Goal: Book appointment/travel/reservation

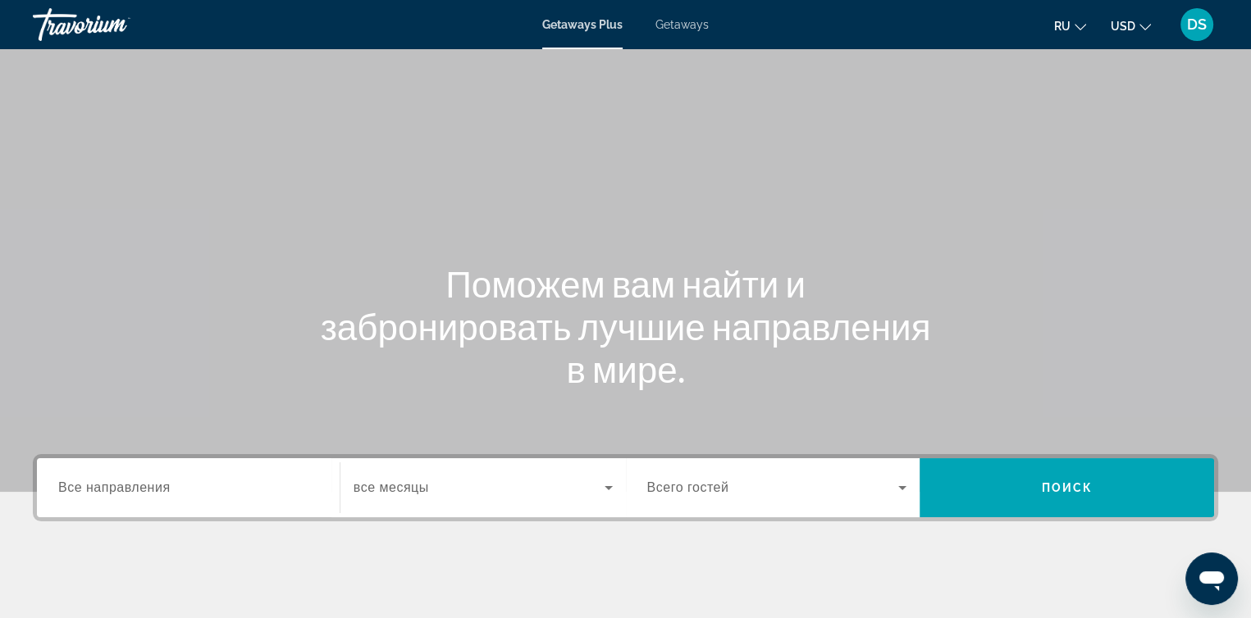
click at [111, 488] on span "Все направления" at bounding box center [114, 488] width 112 height 14
click at [111, 488] on input "Destination Все направления" at bounding box center [188, 489] width 260 height 20
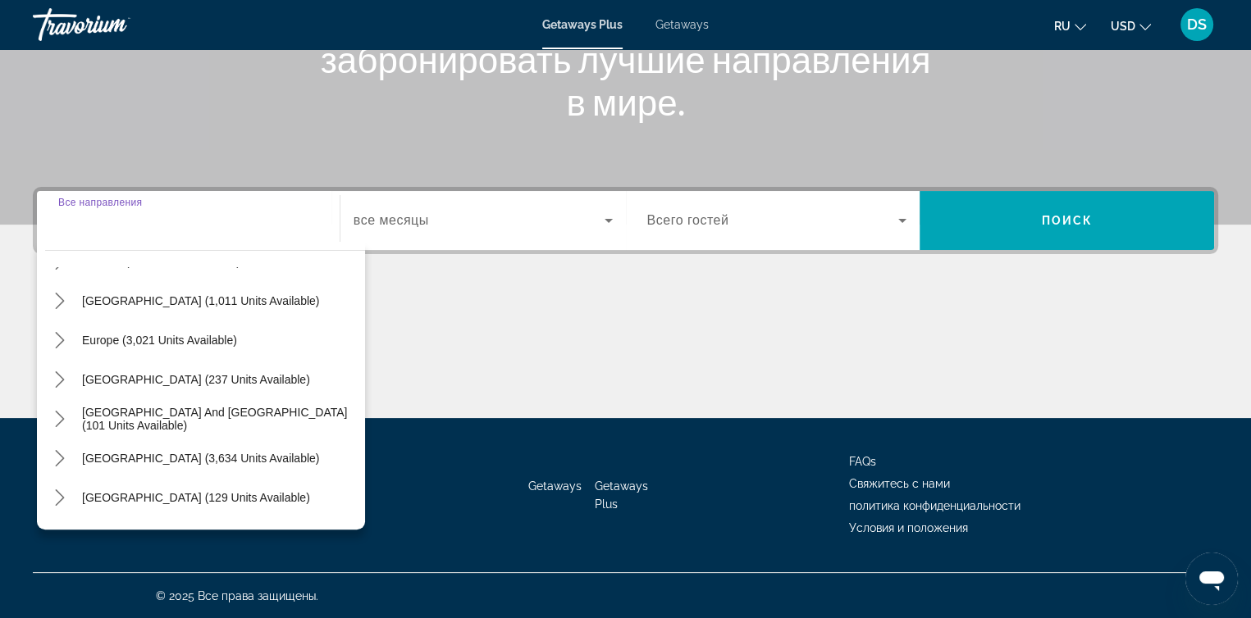
scroll to position [164, 0]
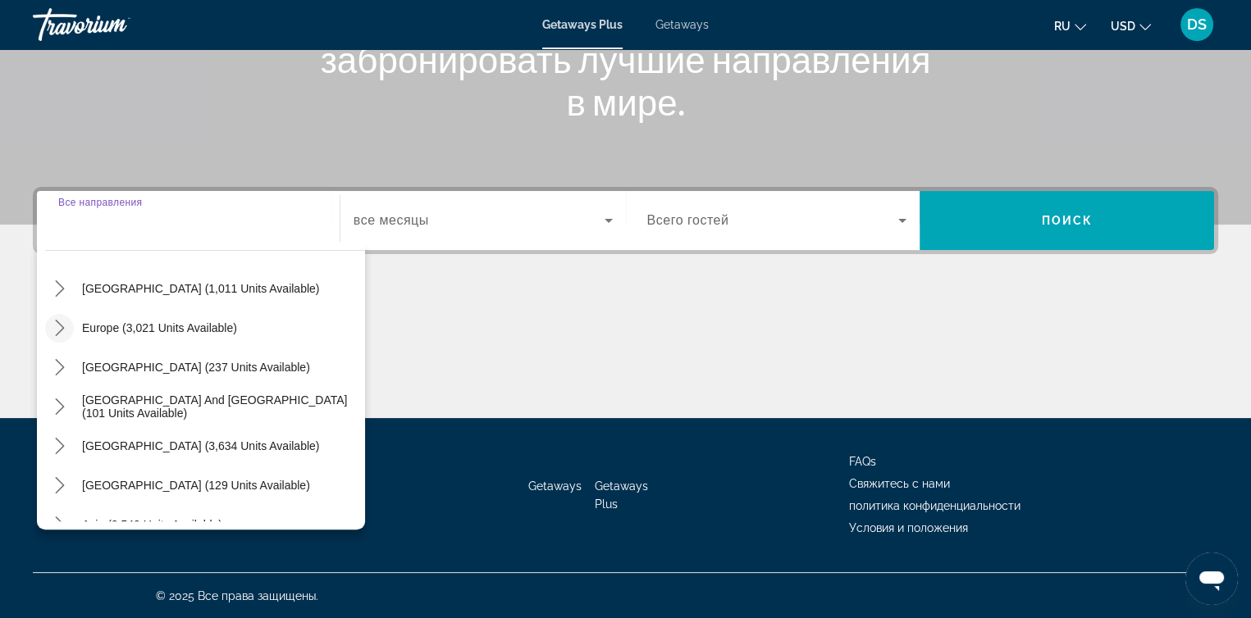
click at [65, 327] on icon "Toggle Europe (3,021 units available) submenu" at bounding box center [60, 328] width 16 height 16
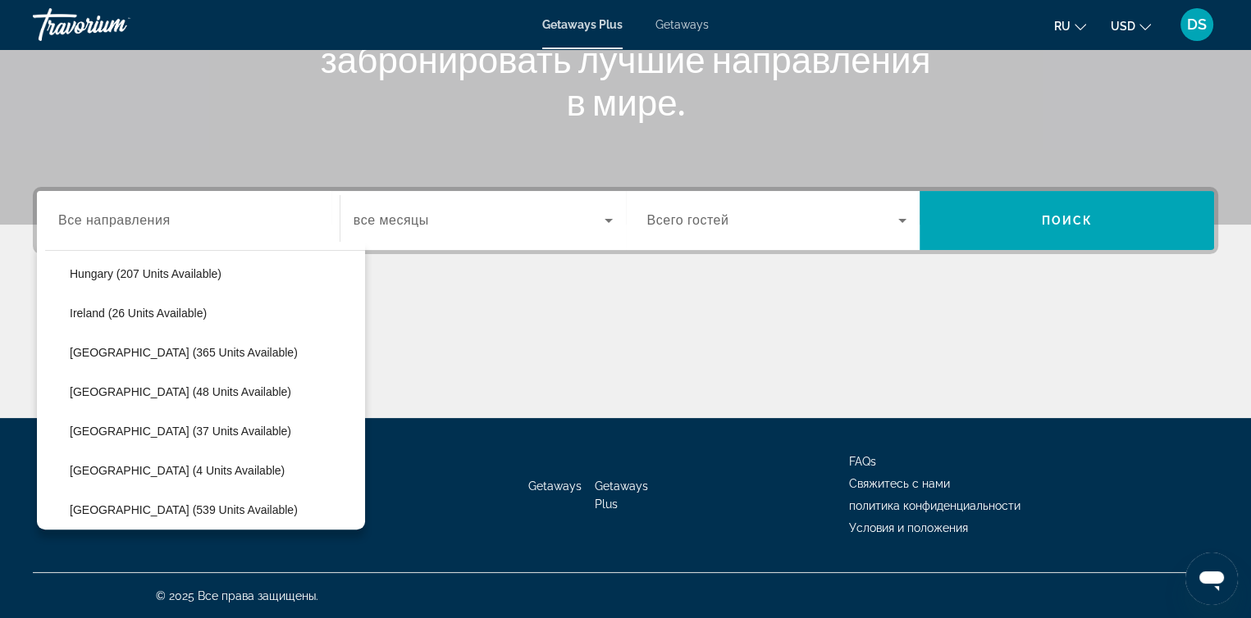
scroll to position [615, 0]
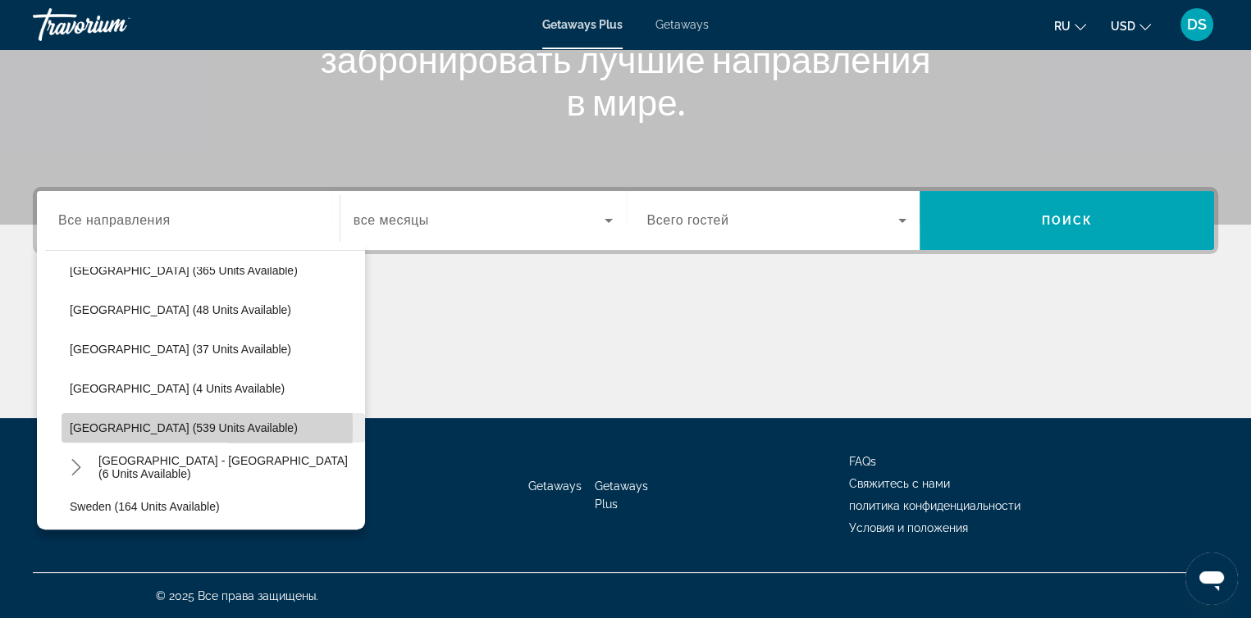
click at [81, 426] on span "Spain (539 units available)" at bounding box center [184, 428] width 228 height 13
type input "**********"
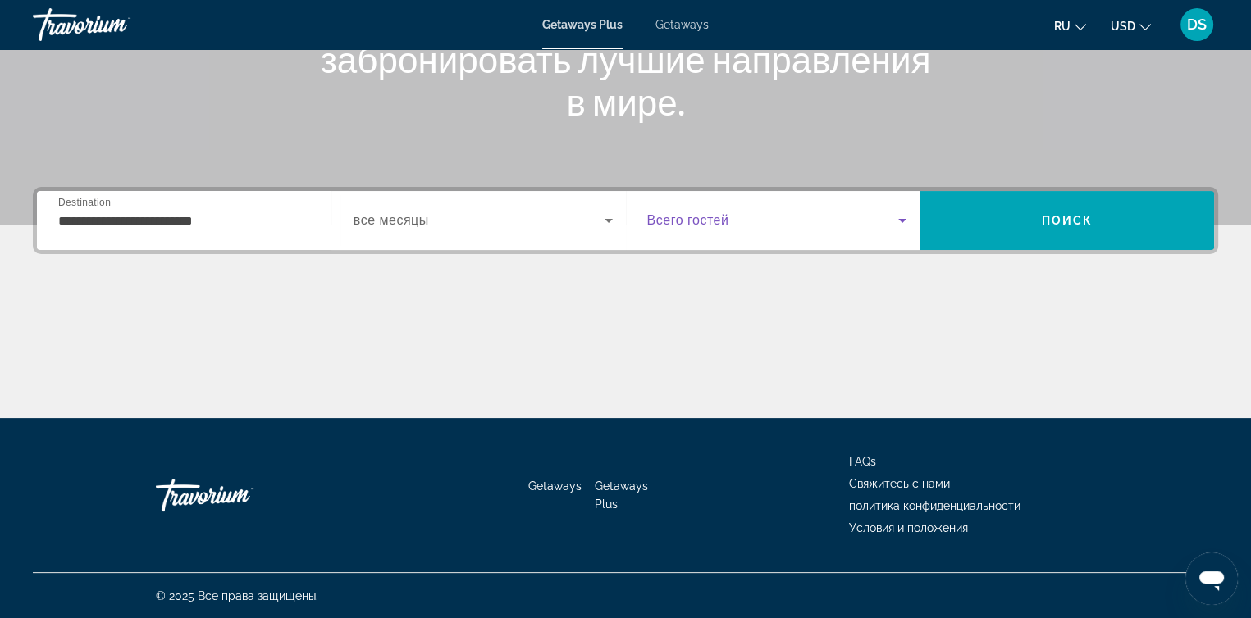
click at [904, 218] on icon "Search widget" at bounding box center [902, 221] width 20 height 20
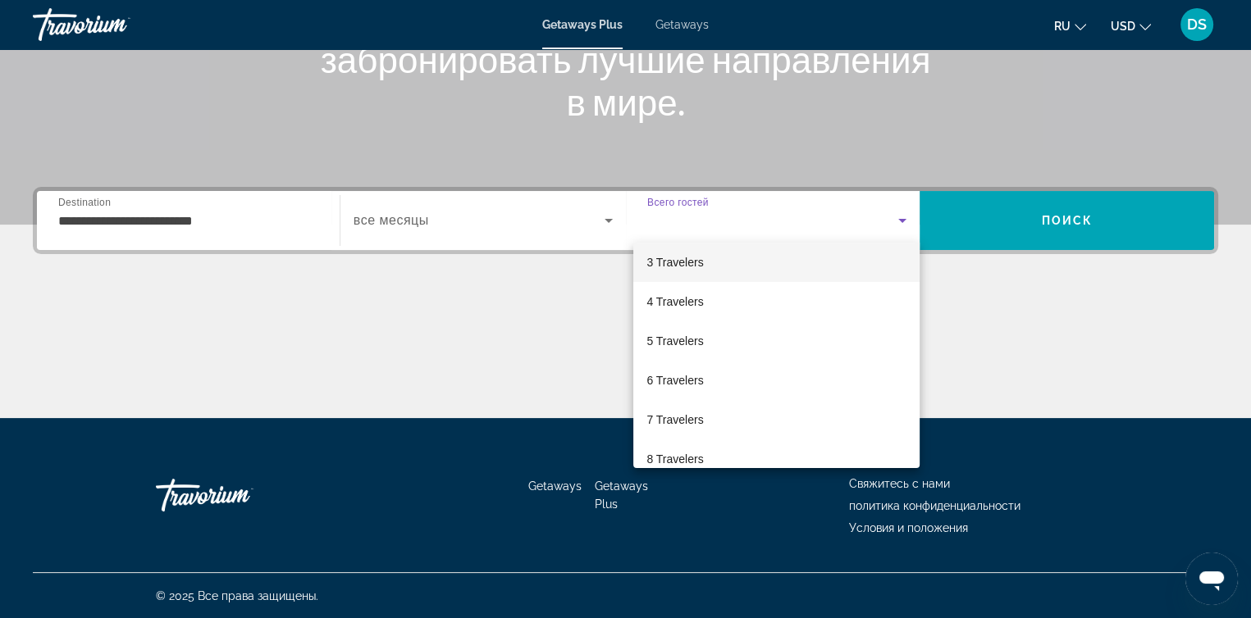
scroll to position [180, 0]
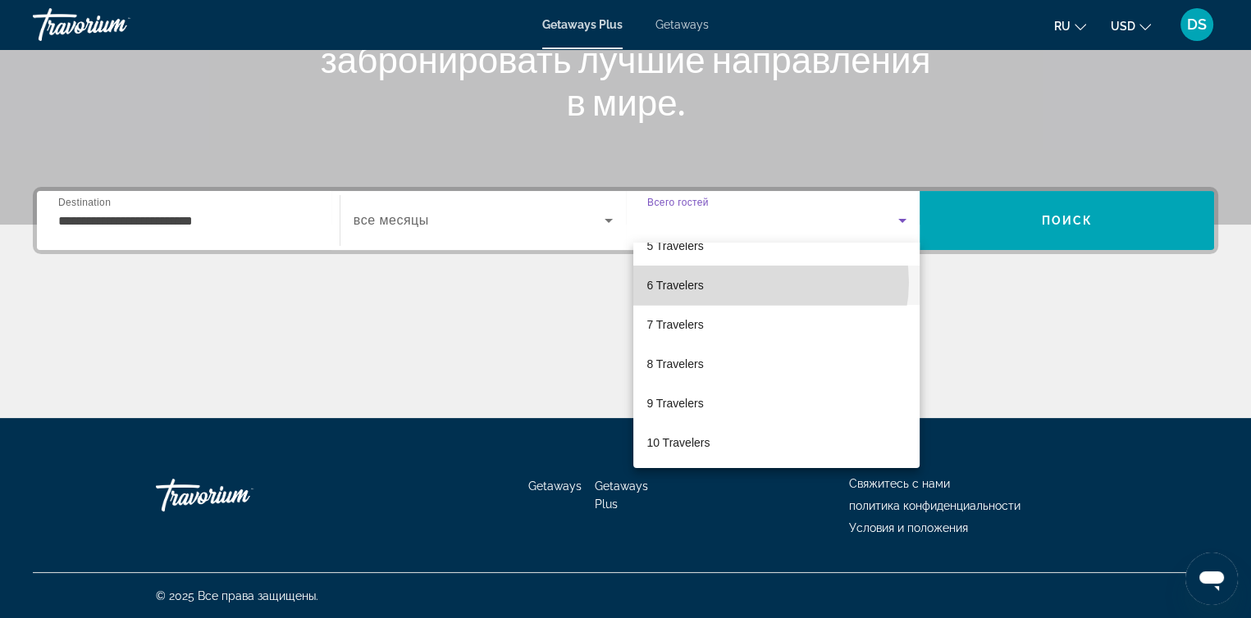
click at [762, 281] on mat-option "6 Travelers" at bounding box center [776, 285] width 286 height 39
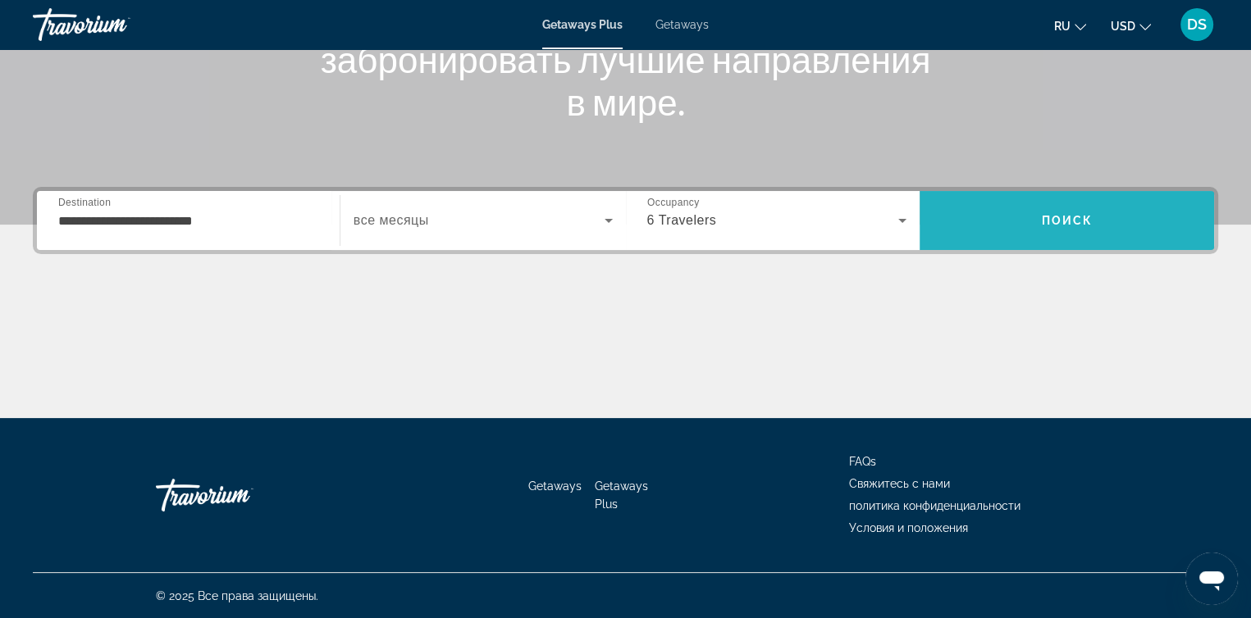
click at [1047, 215] on span "Поиск" at bounding box center [1067, 220] width 52 height 13
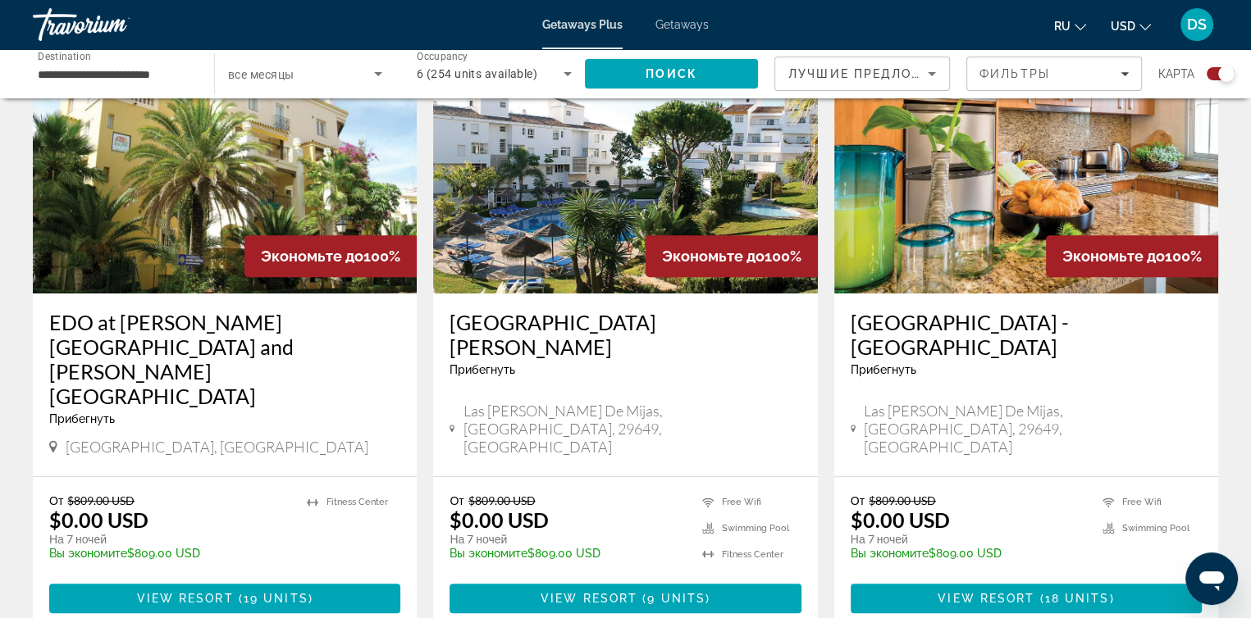
scroll to position [656, 0]
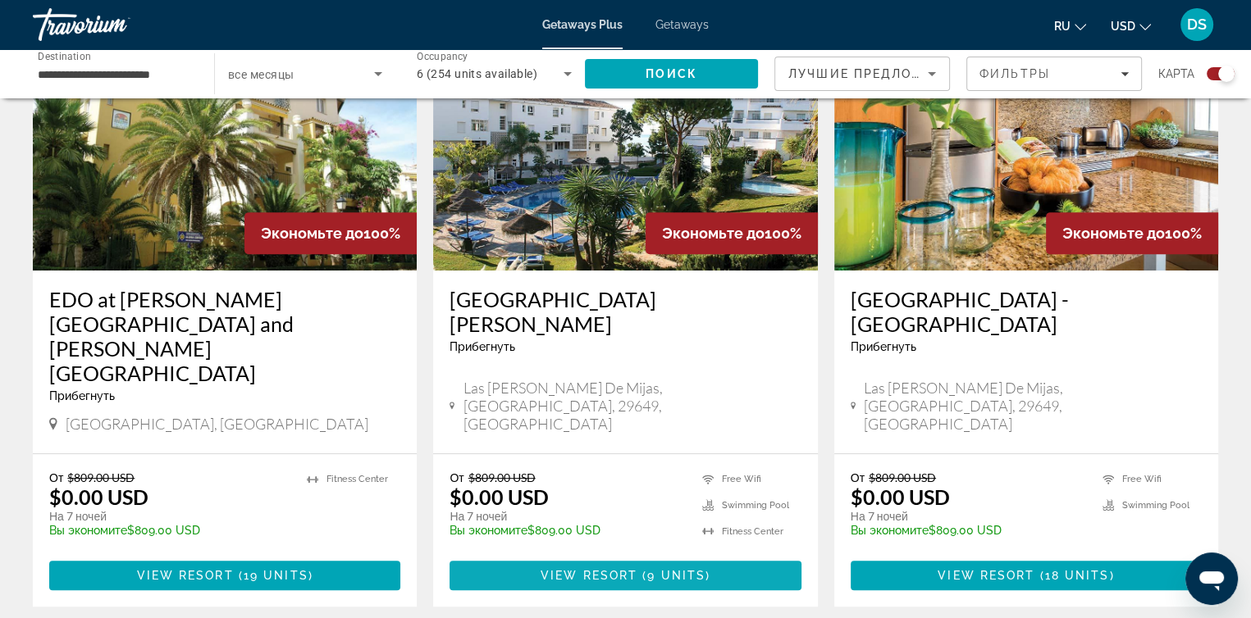
click at [688, 569] on span "9 units" at bounding box center [676, 575] width 58 height 13
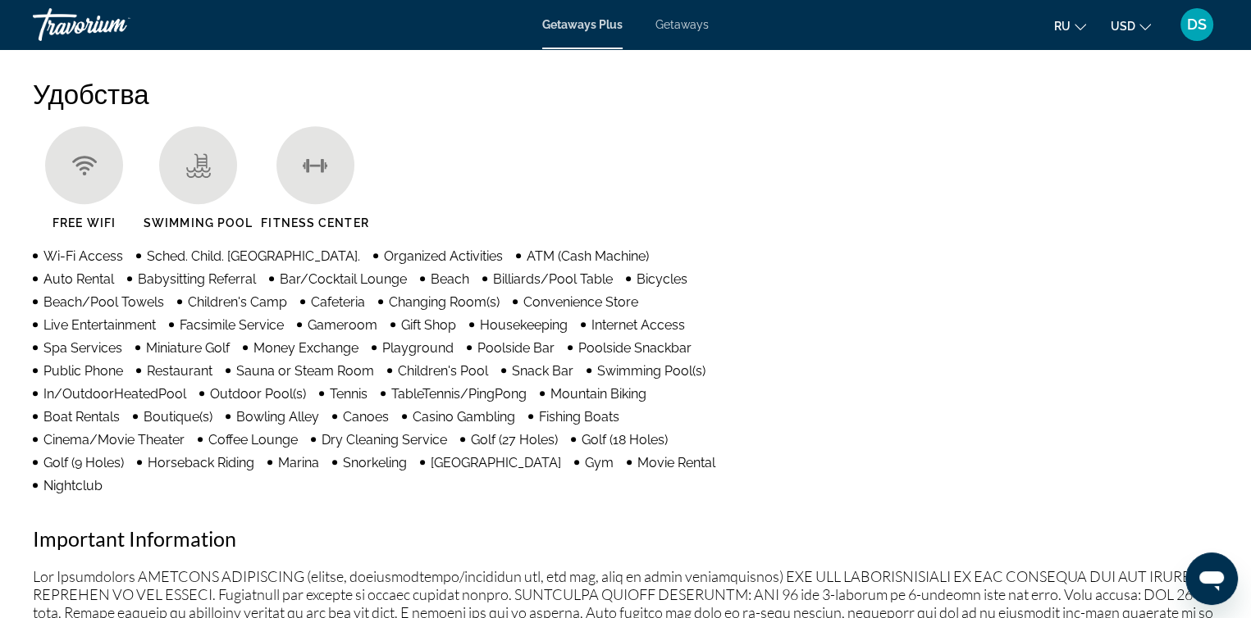
scroll to position [1558, 0]
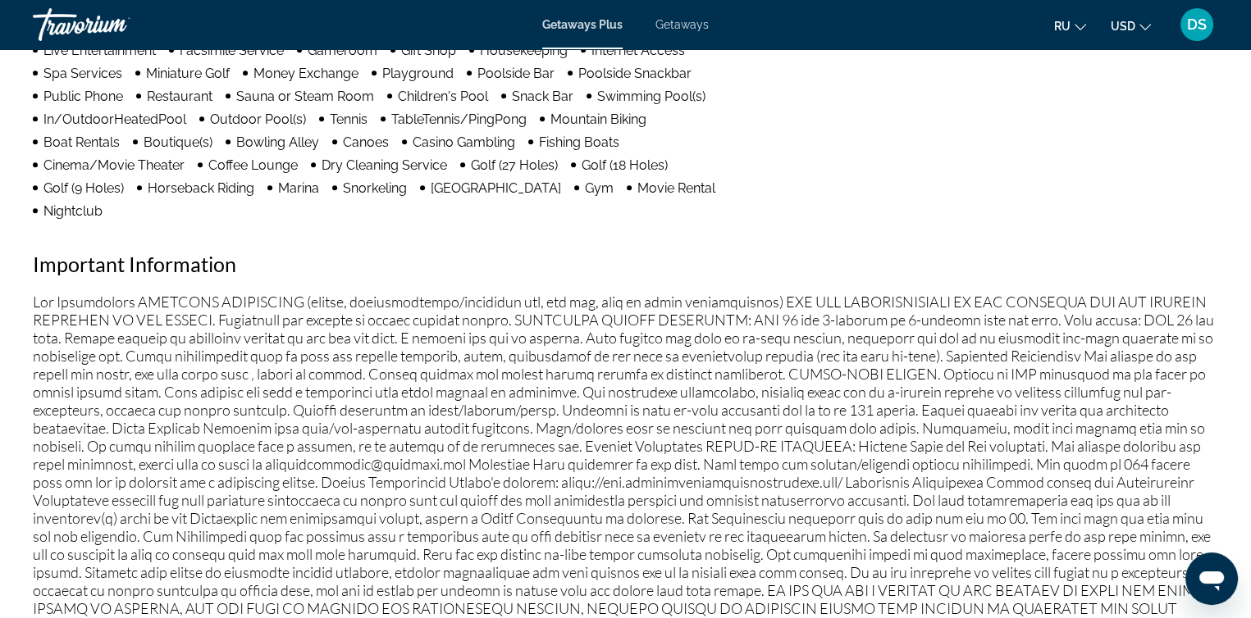
drag, startPoint x: 604, startPoint y: 17, endPoint x: 1252, endPoint y: 392, distance: 749.3
click at [610, 32] on div "Getaways Plus Getaways ru English Español Français Italiano Português русский U…" at bounding box center [625, 24] width 1251 height 43
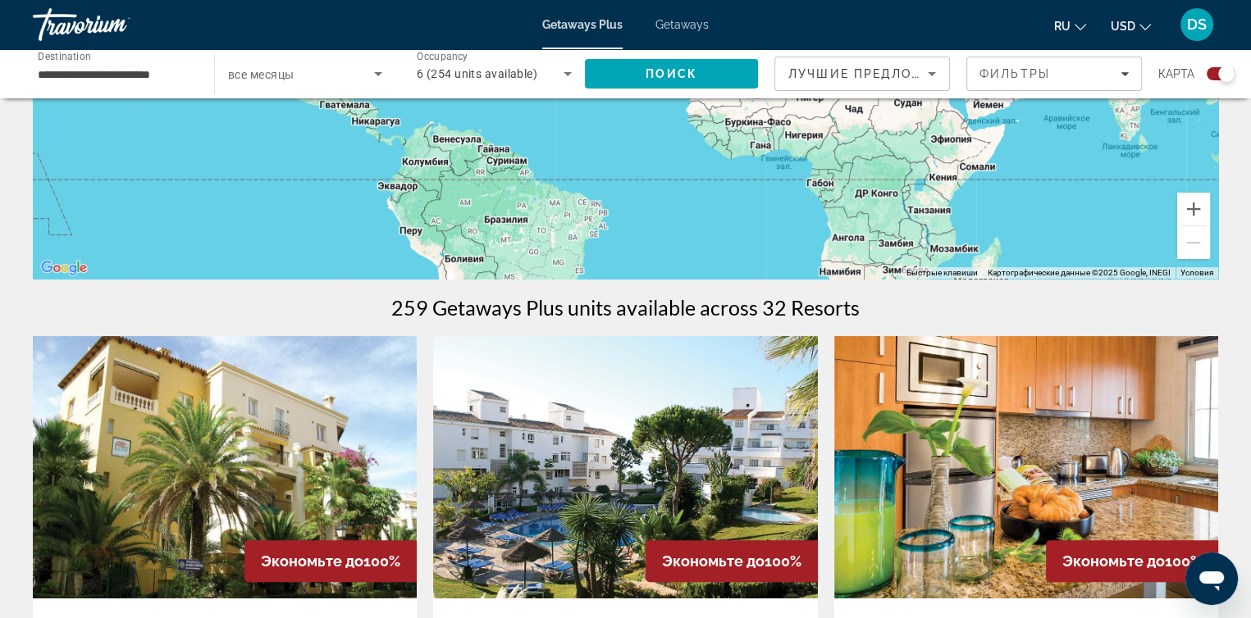
scroll to position [164, 0]
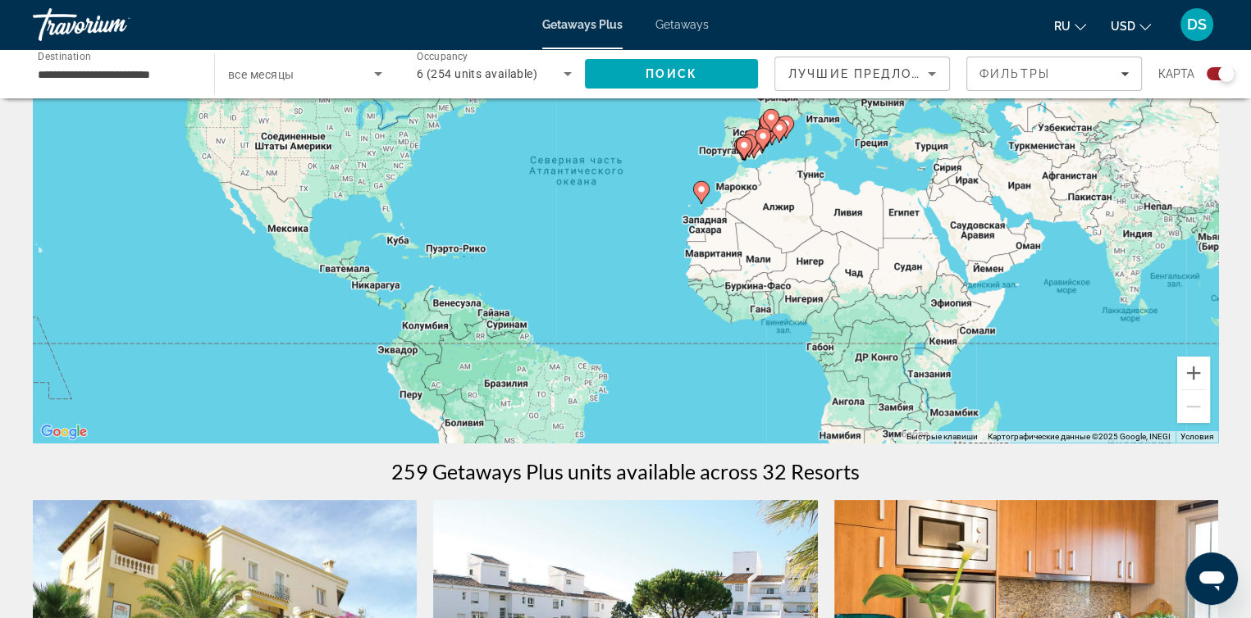
click at [567, 75] on icon "Search widget" at bounding box center [567, 74] width 8 height 4
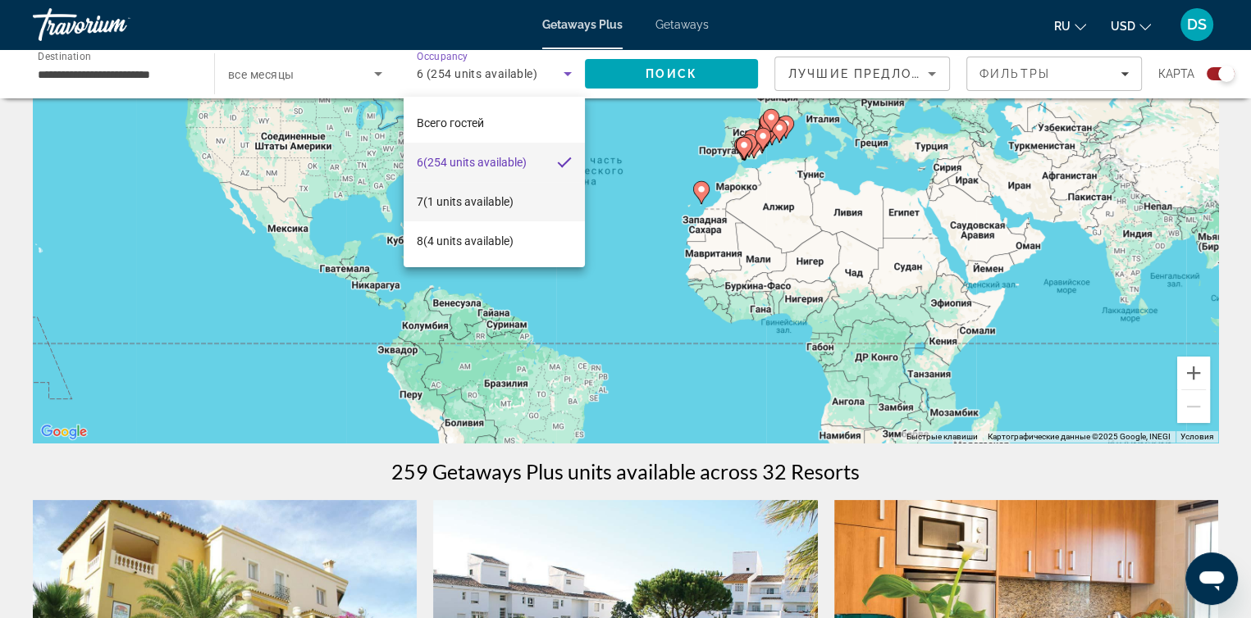
scroll to position [0, 0]
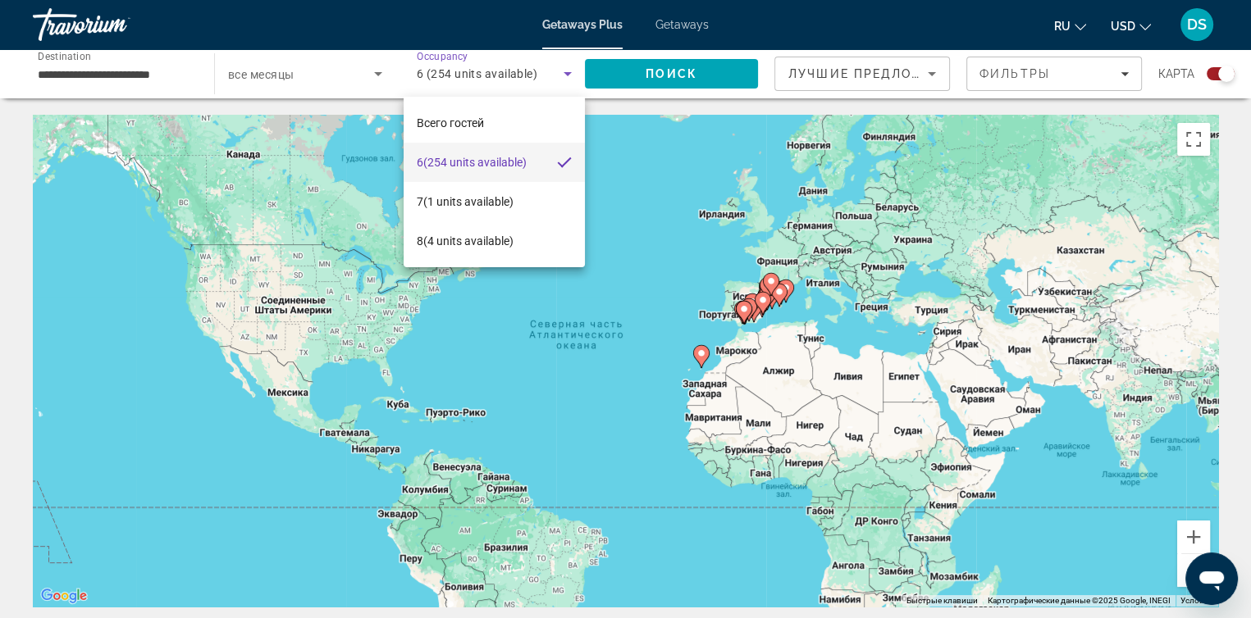
click at [665, 173] on div at bounding box center [625, 309] width 1251 height 618
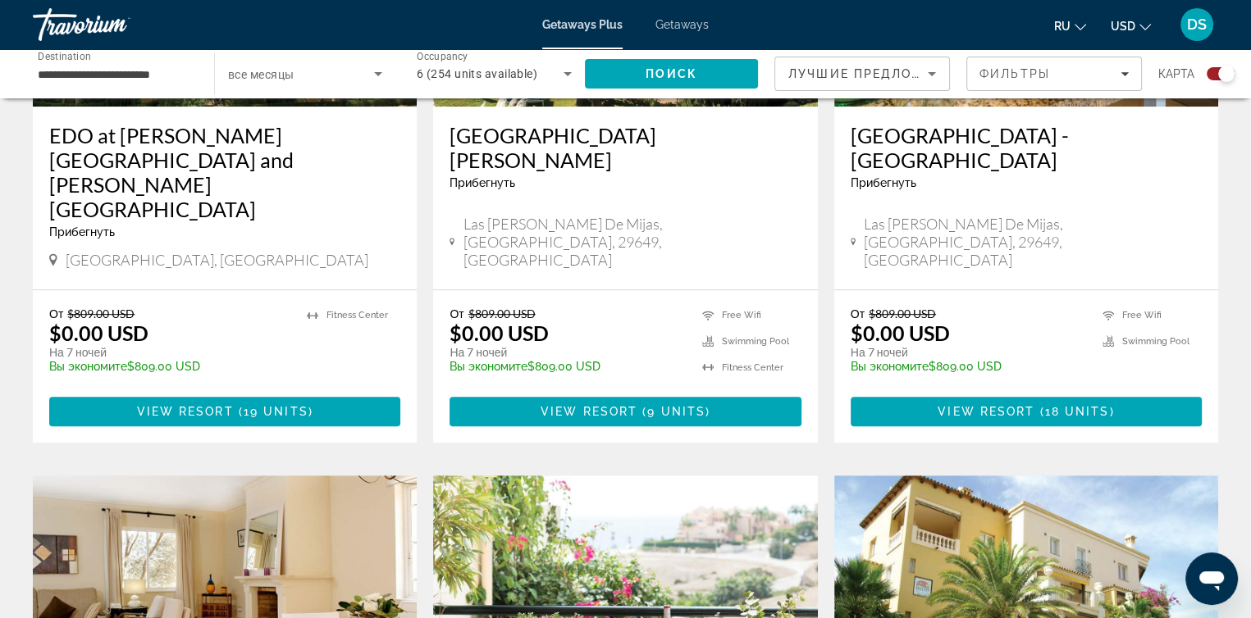
scroll to position [656, 0]
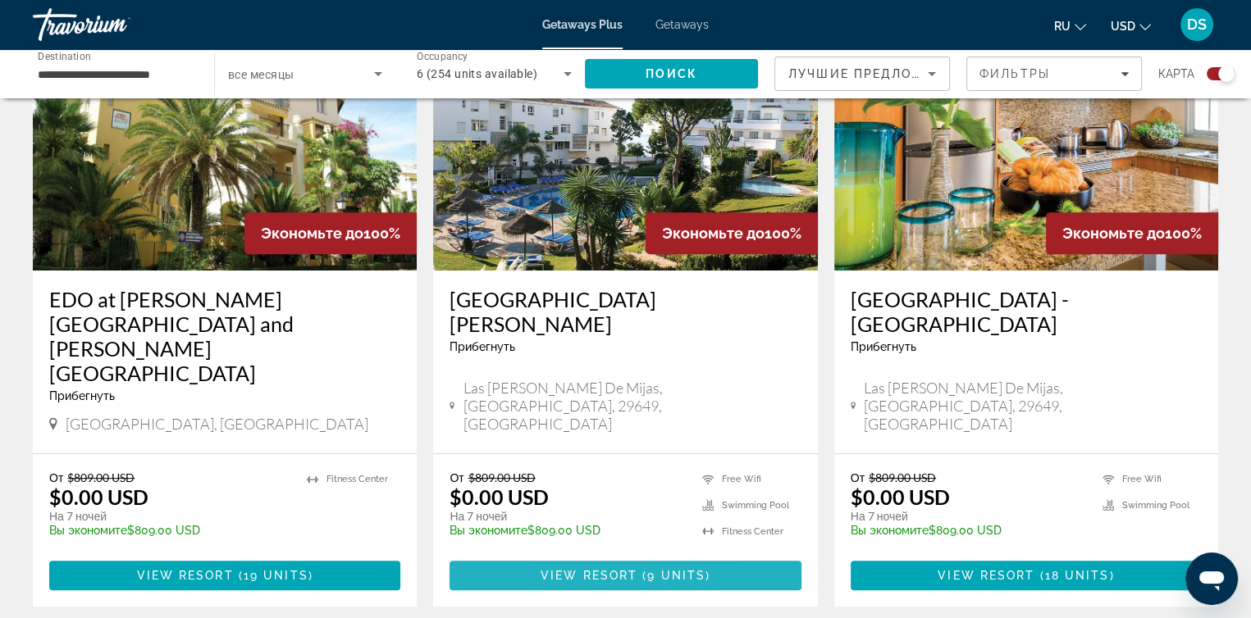
click at [561, 569] on span "View Resort" at bounding box center [589, 575] width 97 height 13
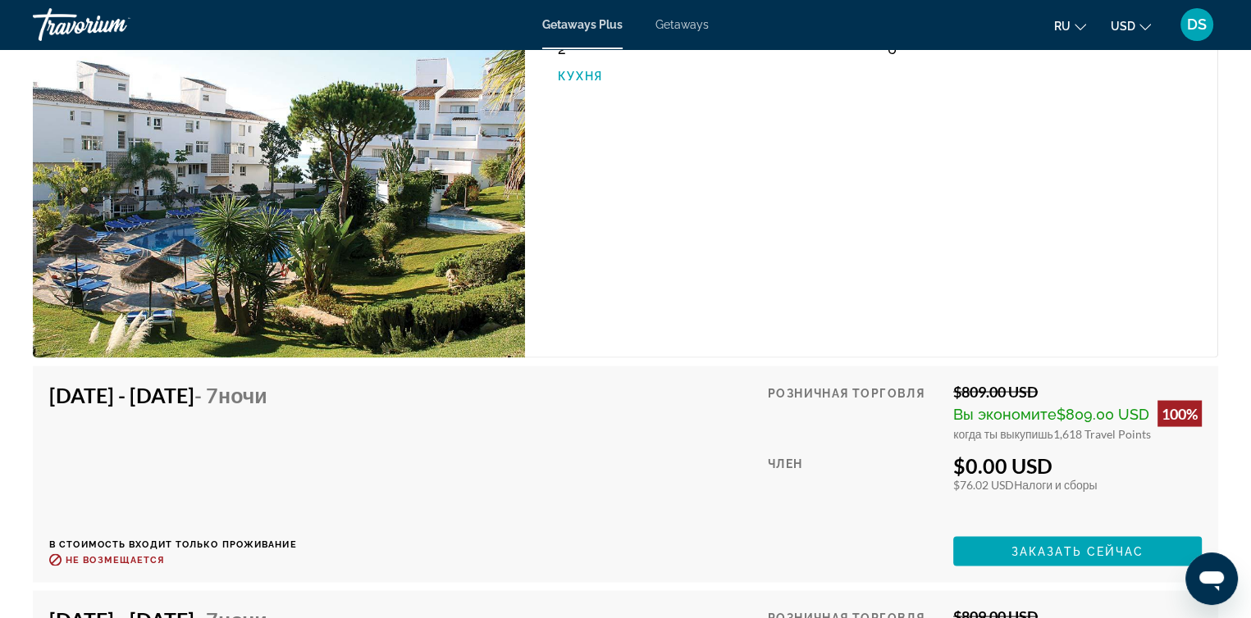
scroll to position [3117, 0]
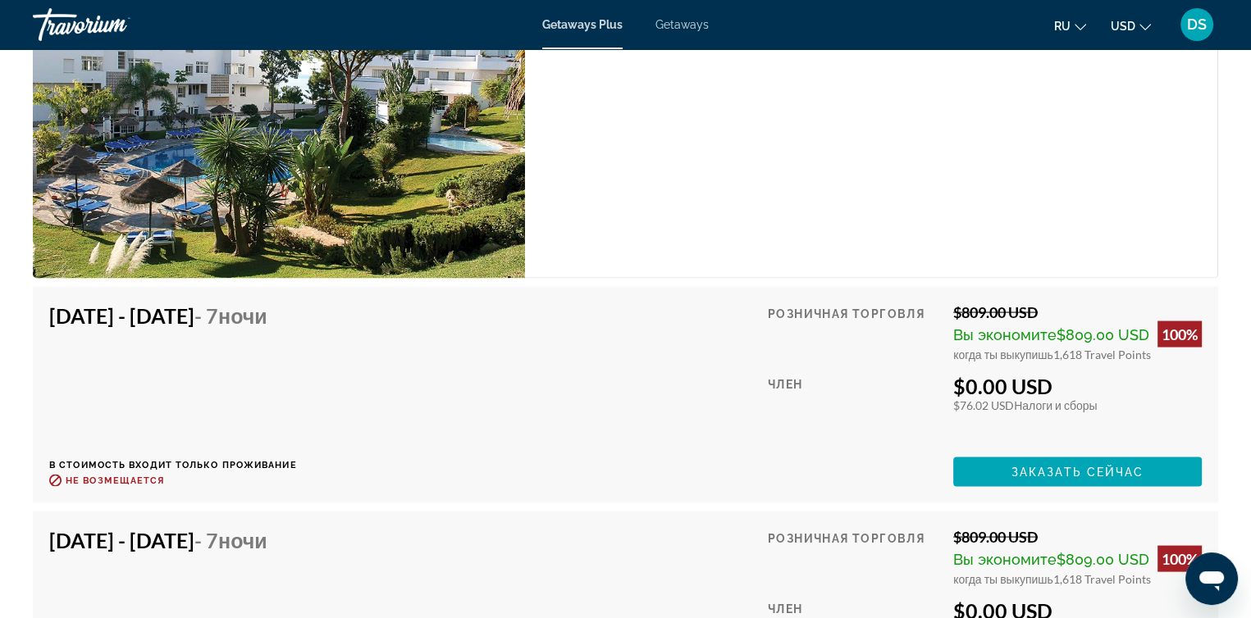
click at [1054, 347] on span "1,618 Travel Points" at bounding box center [1102, 354] width 98 height 14
drag, startPoint x: 963, startPoint y: 369, endPoint x: 991, endPoint y: 371, distance: 27.9
click at [991, 398] on div "$76.02 USD Налоги и сборы" at bounding box center [1077, 405] width 249 height 14
click at [1075, 465] on span "Заказать сейчас" at bounding box center [1077, 471] width 133 height 13
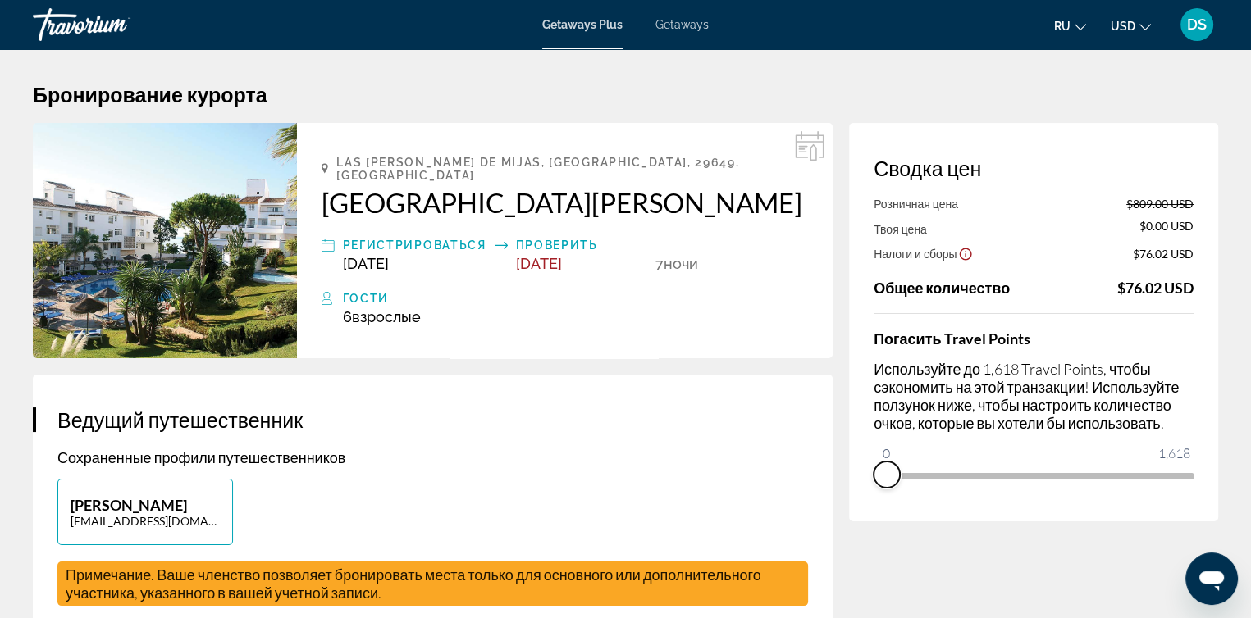
drag, startPoint x: 1184, startPoint y: 500, endPoint x: 842, endPoint y: 502, distance: 342.9
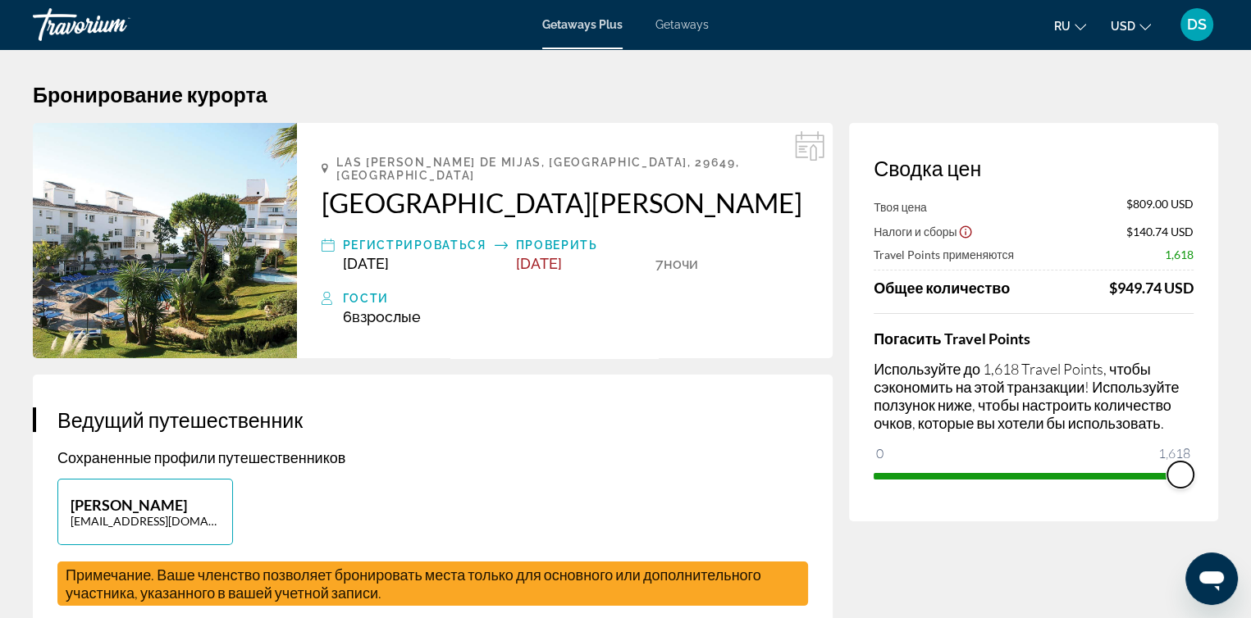
drag, startPoint x: 887, startPoint y: 456, endPoint x: 1221, endPoint y: 465, distance: 334.8
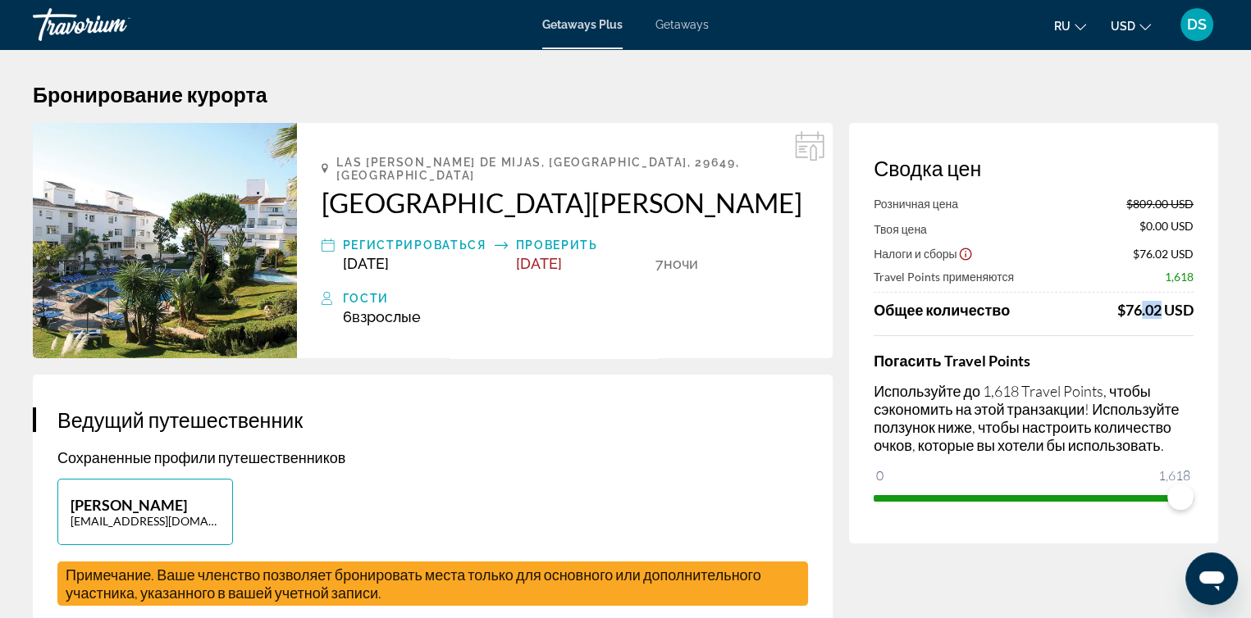
drag, startPoint x: 1129, startPoint y: 309, endPoint x: 1152, endPoint y: 315, distance: 23.7
click at [1152, 315] on div "$76.02 USD" at bounding box center [1155, 310] width 76 height 18
click at [1148, 331] on div "Розничная цена $809.00 USD Твоя цена $0.00 USD Налоги и сборы $76.02 USD Travel…" at bounding box center [1034, 354] width 320 height 314
drag, startPoint x: 1171, startPoint y: 504, endPoint x: 1017, endPoint y: 508, distance: 154.2
click at [1017, 508] on span "ngx-slider" at bounding box center [1017, 497] width 26 height 26
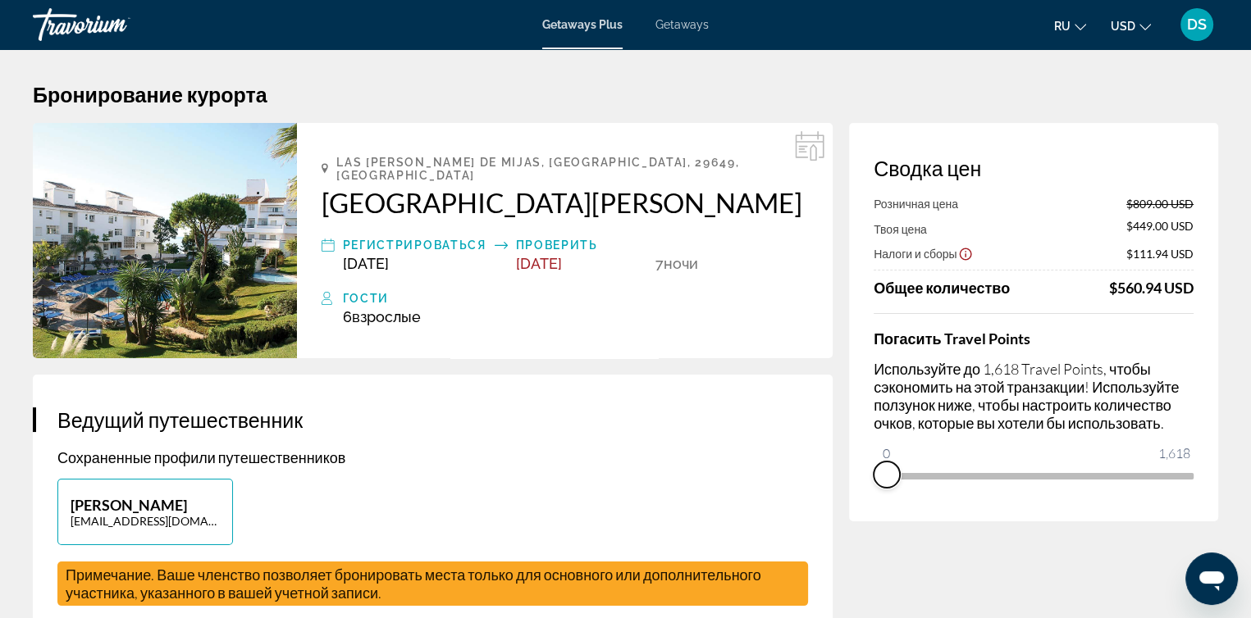
drag, startPoint x: 1017, startPoint y: 501, endPoint x: 868, endPoint y: 488, distance: 149.9
click at [868, 488] on div "Сводка цен Розничная цена $809.00 USD Твоя цена $449.00 USD Налоги и сборы $111…" at bounding box center [1033, 322] width 369 height 399
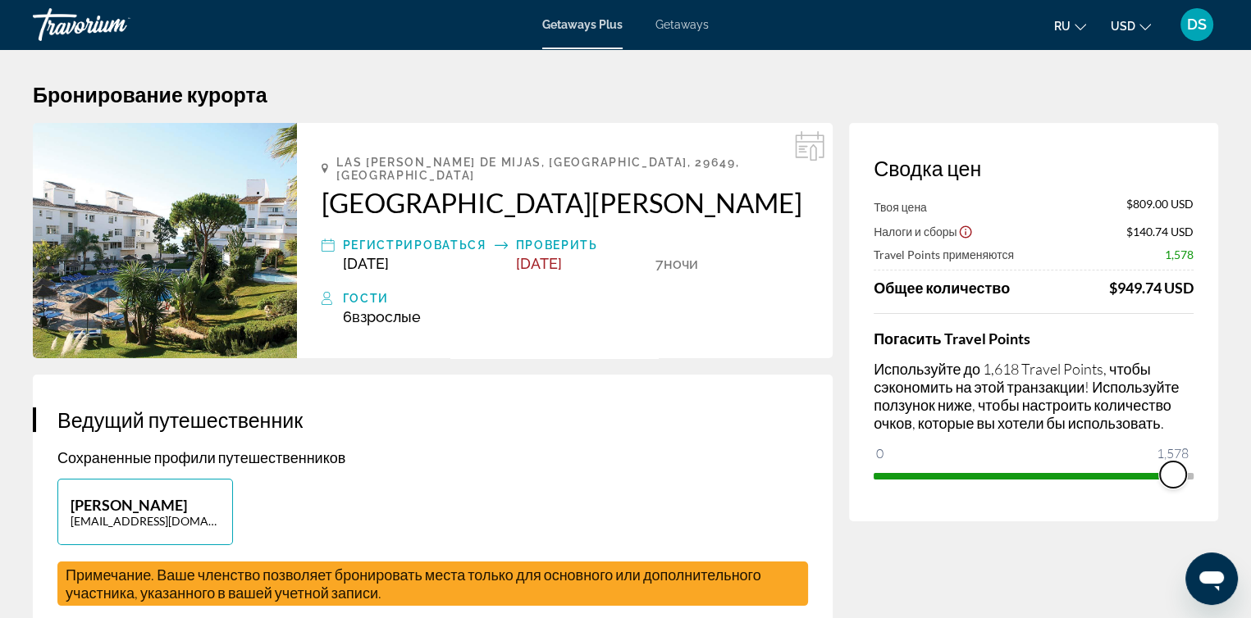
drag, startPoint x: 892, startPoint y: 458, endPoint x: 1230, endPoint y: 478, distance: 339.4
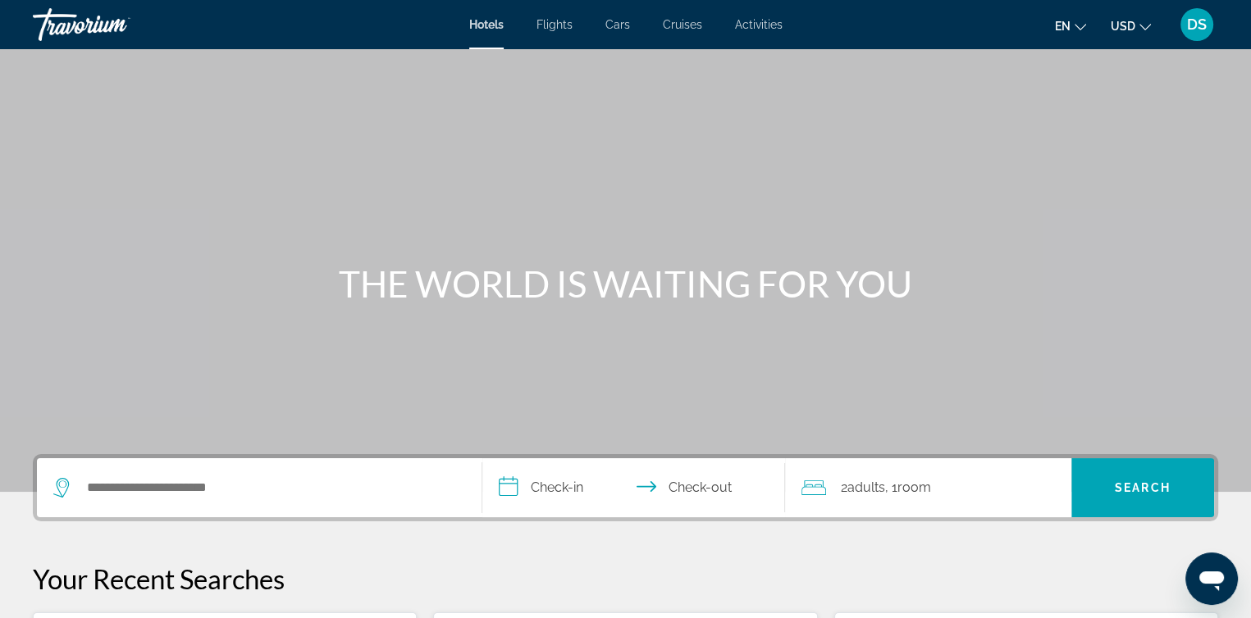
click at [1129, 25] on span "USD" at bounding box center [1123, 26] width 25 height 13
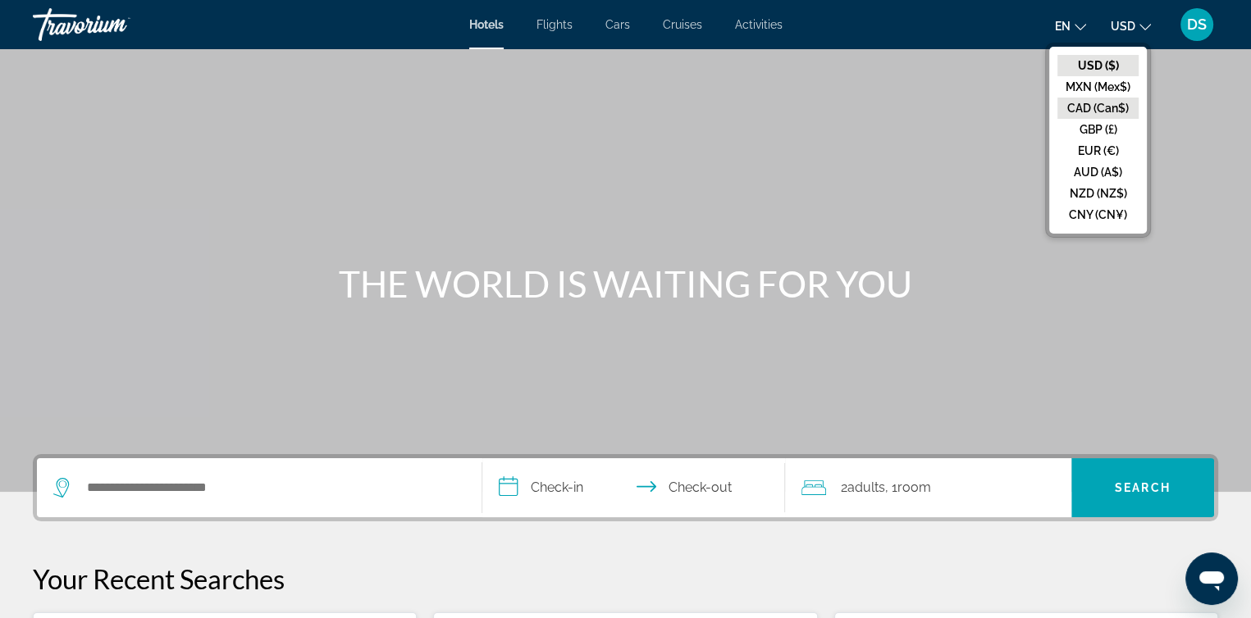
click at [1102, 104] on button "CAD (Can$)" at bounding box center [1097, 108] width 81 height 21
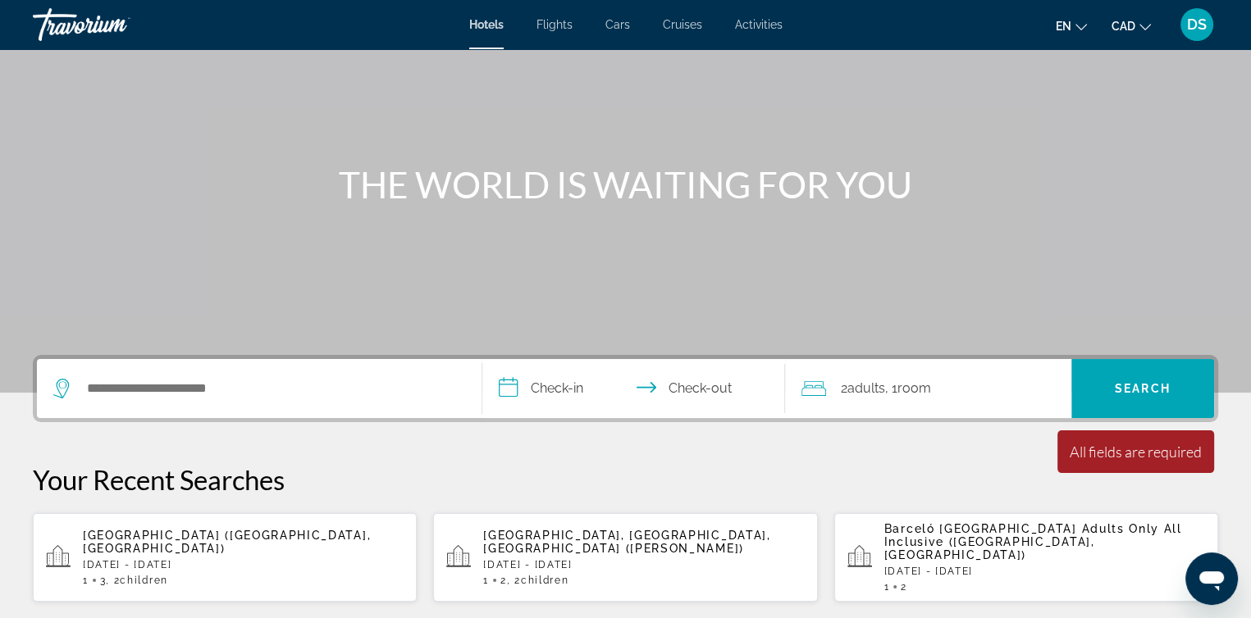
scroll to position [246, 0]
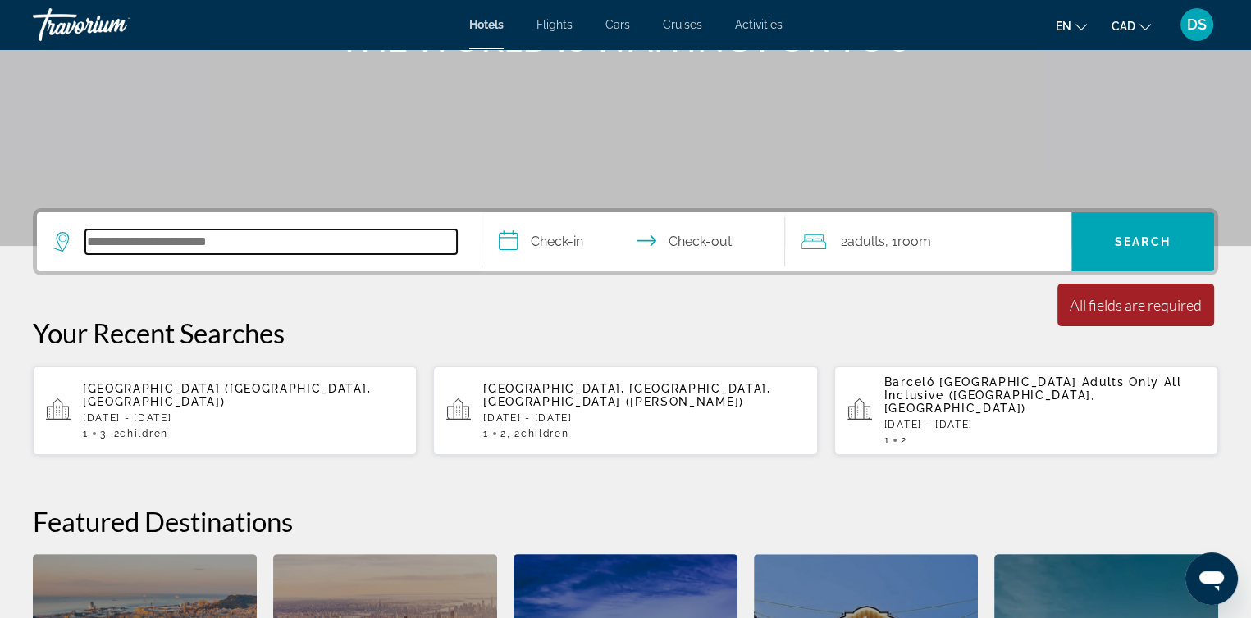
click at [174, 231] on input "Search hotel destination" at bounding box center [271, 242] width 372 height 25
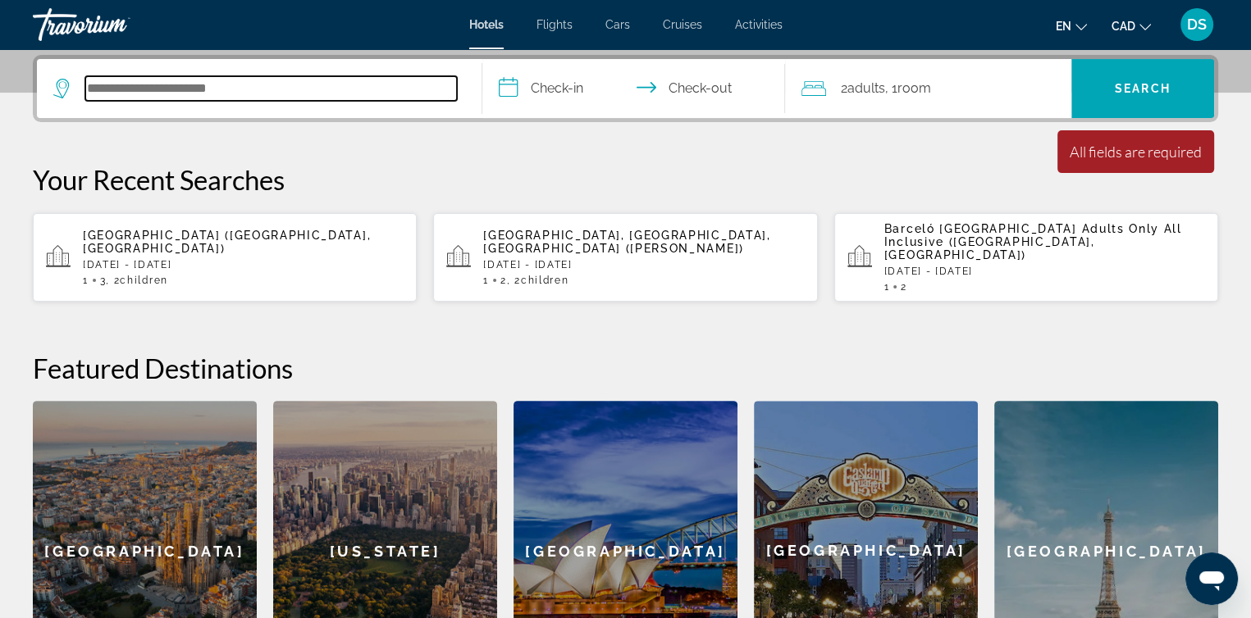
scroll to position [400, 0]
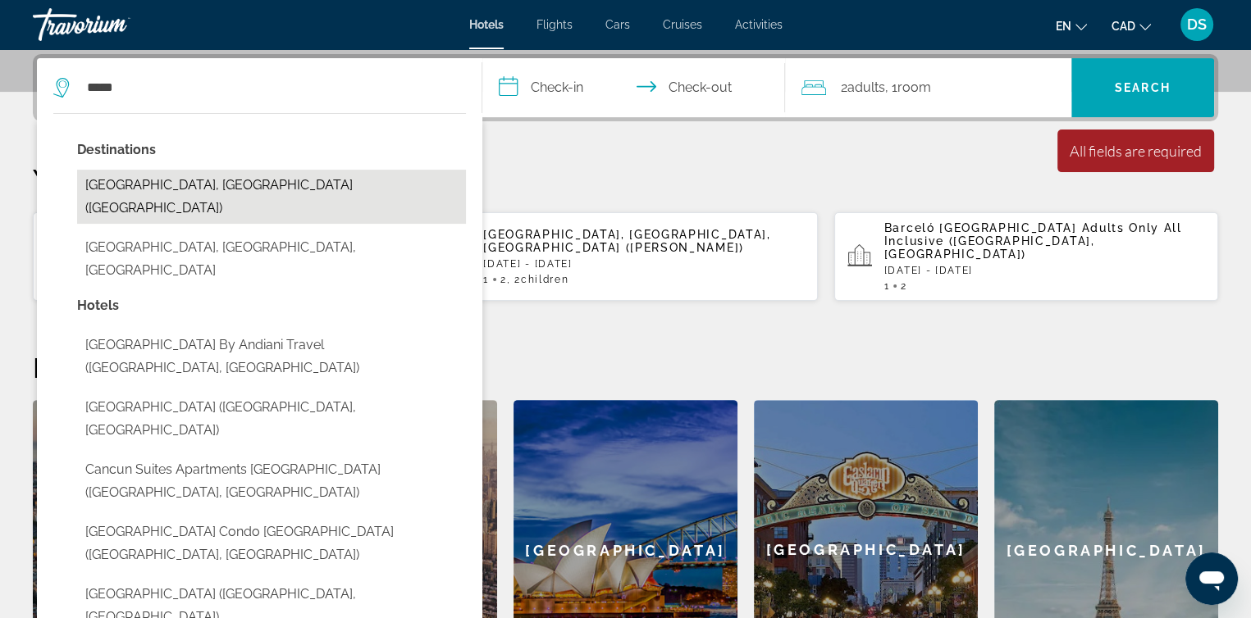
click at [167, 184] on button "Cancun, Mexico (CUN)" at bounding box center [271, 197] width 389 height 54
type input "**********"
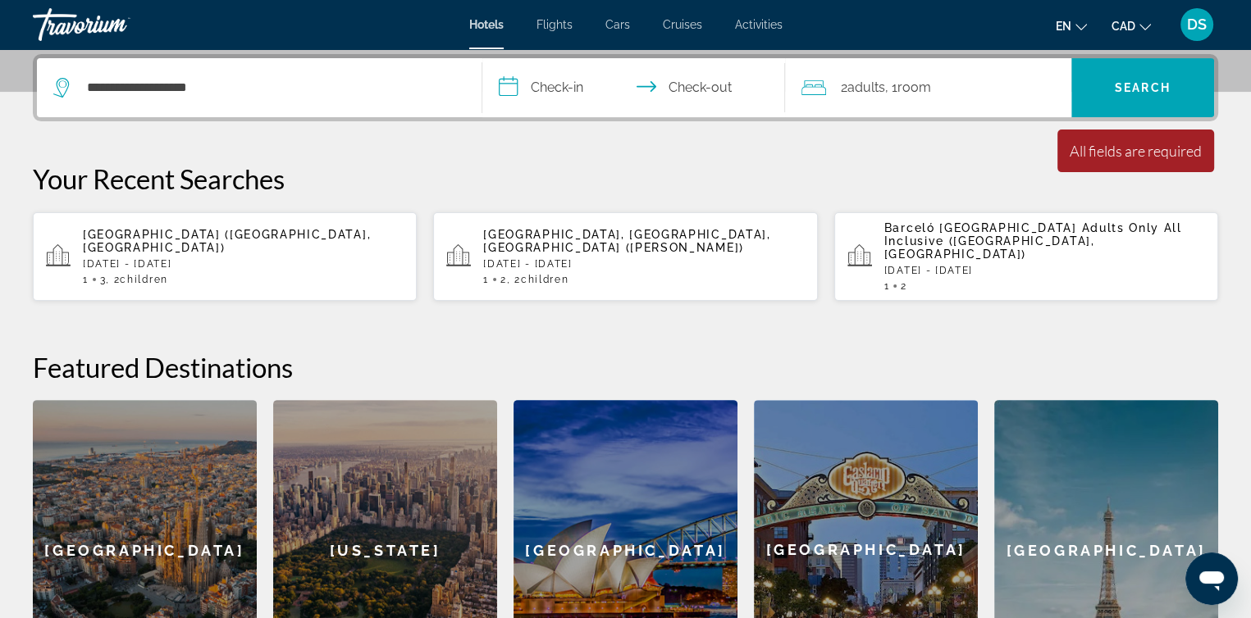
click at [570, 86] on input "**********" at bounding box center [636, 90] width 309 height 64
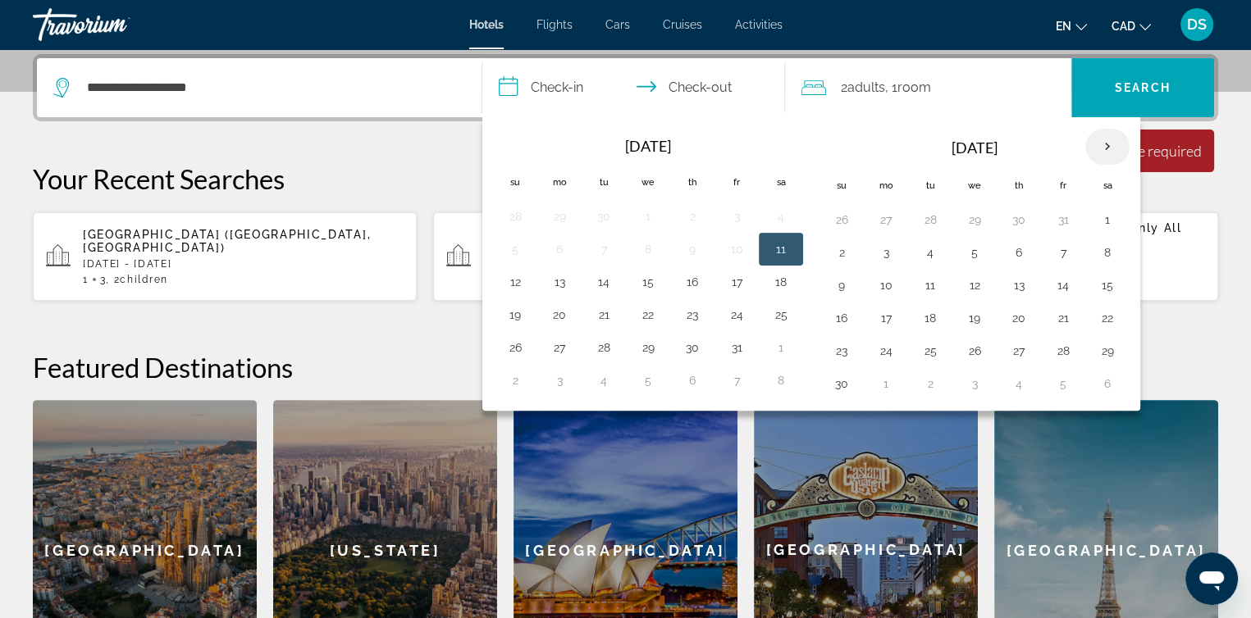
click at [1105, 147] on th "Next month" at bounding box center [1107, 147] width 44 height 36
